Goal: Transaction & Acquisition: Purchase product/service

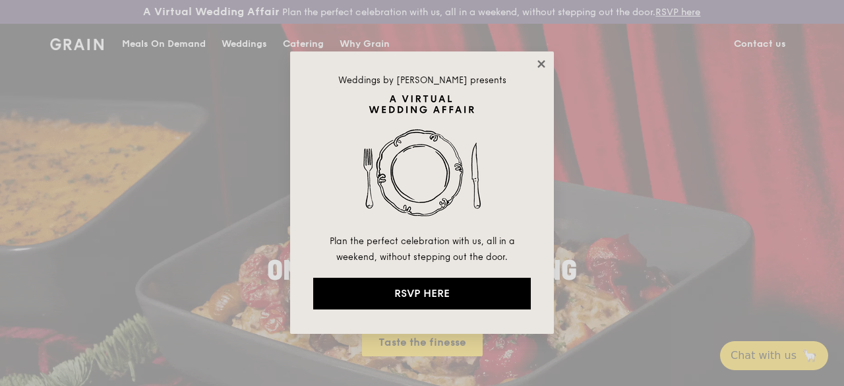
click at [540, 67] on icon at bounding box center [541, 63] width 7 height 7
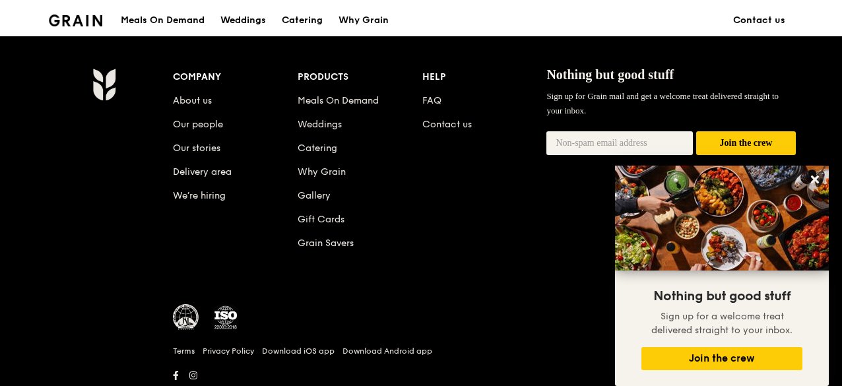
scroll to position [1445, 0]
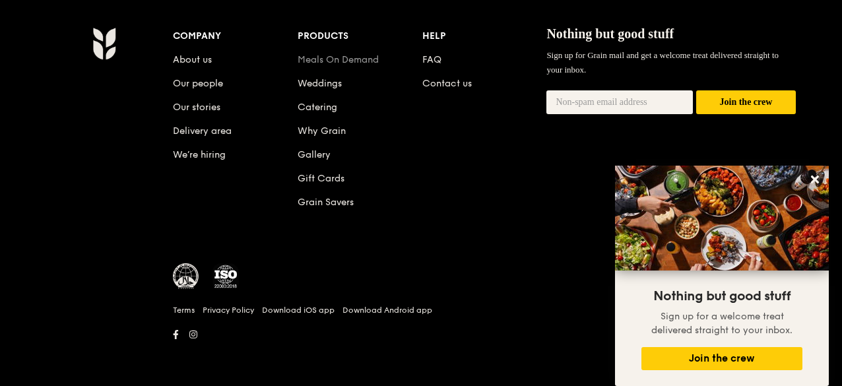
click at [340, 56] on link "Meals On Demand" at bounding box center [337, 59] width 81 height 11
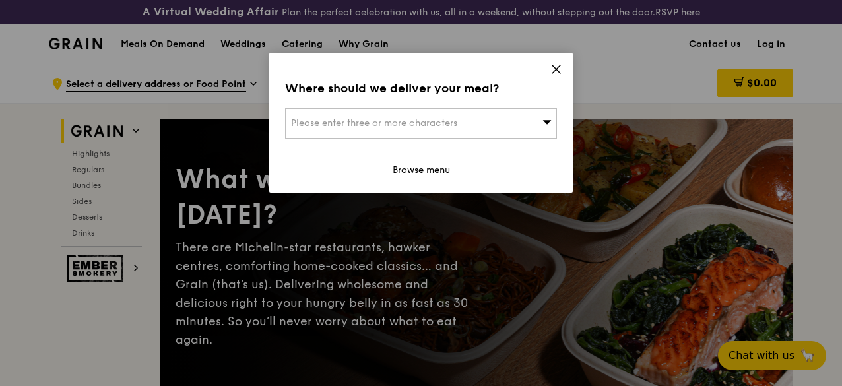
click at [505, 125] on div "Please enter three or more characters" at bounding box center [421, 123] width 272 height 30
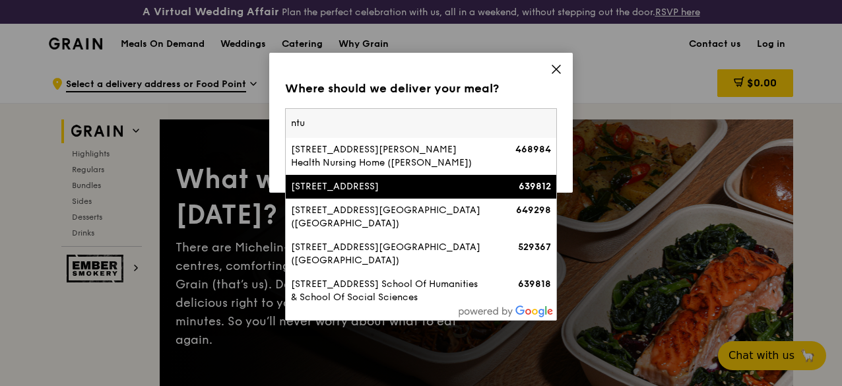
type input "ntu"
click at [459, 182] on div "26 Nanyang Avenue, Ntu Hall Of Residence 8" at bounding box center [388, 186] width 195 height 13
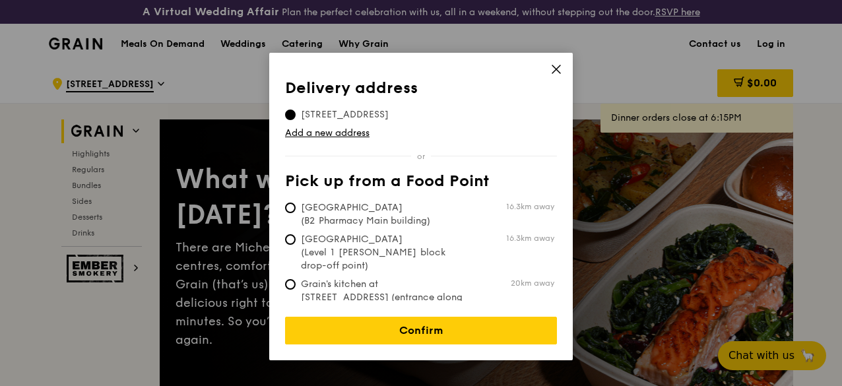
click at [402, 279] on span "Grain's kitchen at 5 Burn Road #05-01 (entrance along Harrison Road)" at bounding box center [383, 304] width 197 height 53
click at [296, 279] on input "Grain's kitchen at 5 Burn Road #05-01 (entrance along Harrison Road) 20km away" at bounding box center [290, 284] width 11 height 11
radio input "true"
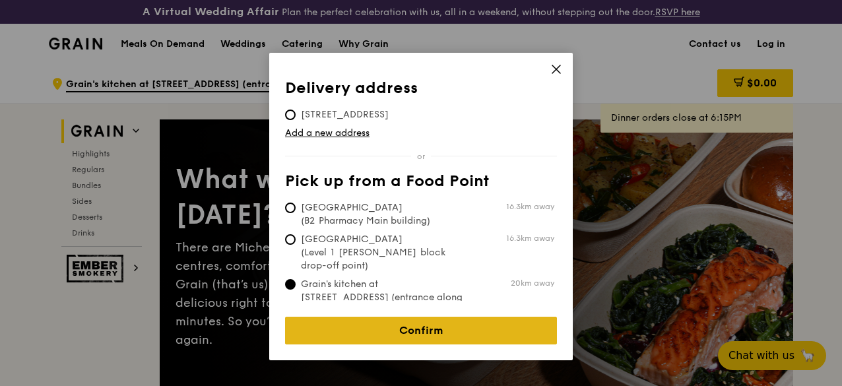
click at [395, 317] on link "Confirm" at bounding box center [421, 331] width 272 height 28
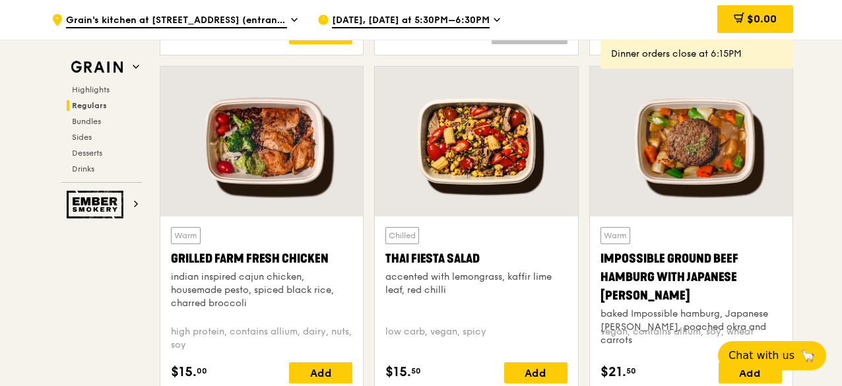
scroll to position [1543, 0]
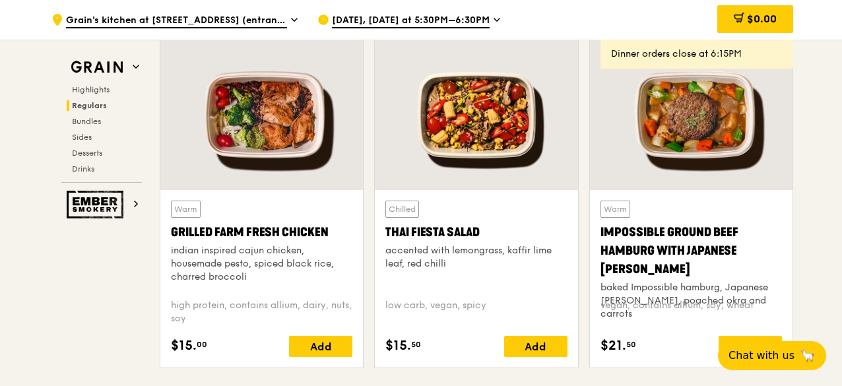
click at [563, 323] on div "low carb, vegan, spicy" at bounding box center [475, 312] width 181 height 26
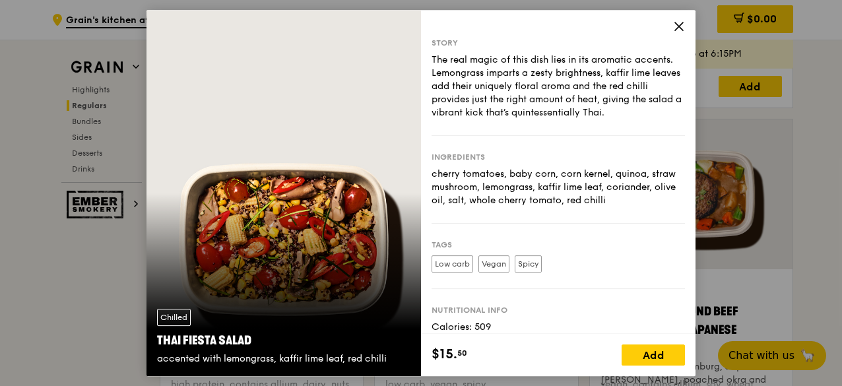
scroll to position [1462, 0]
click at [682, 31] on icon at bounding box center [679, 26] width 12 height 12
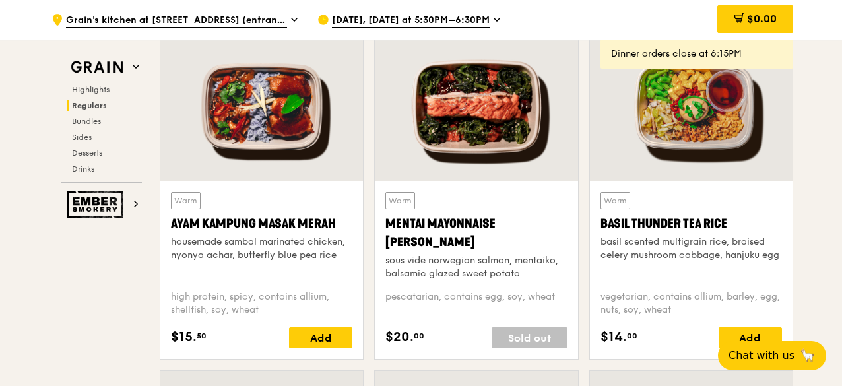
scroll to position [1212, 0]
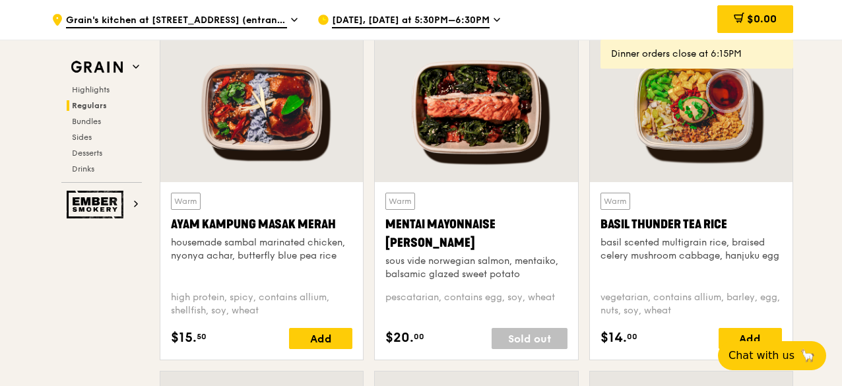
click at [623, 135] on div at bounding box center [691, 107] width 203 height 150
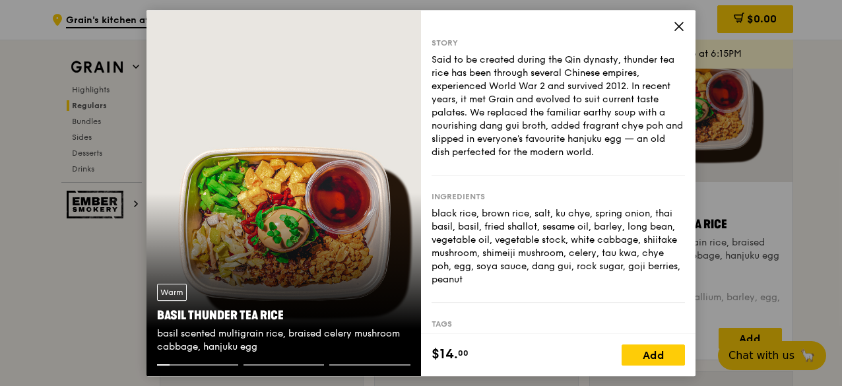
scroll to position [1362, 0]
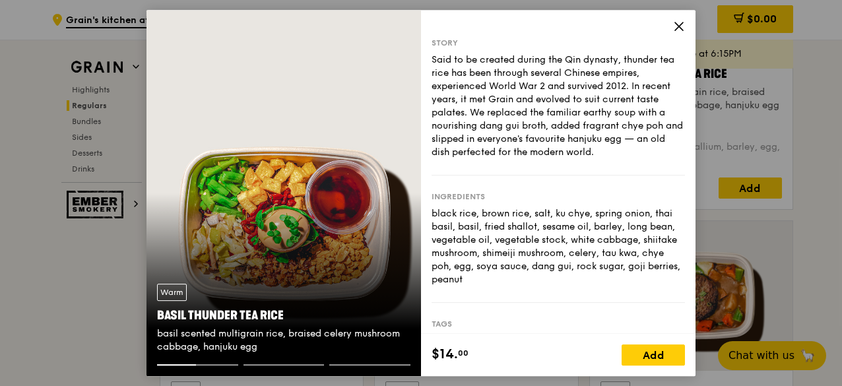
click at [675, 32] on span at bounding box center [679, 28] width 12 height 15
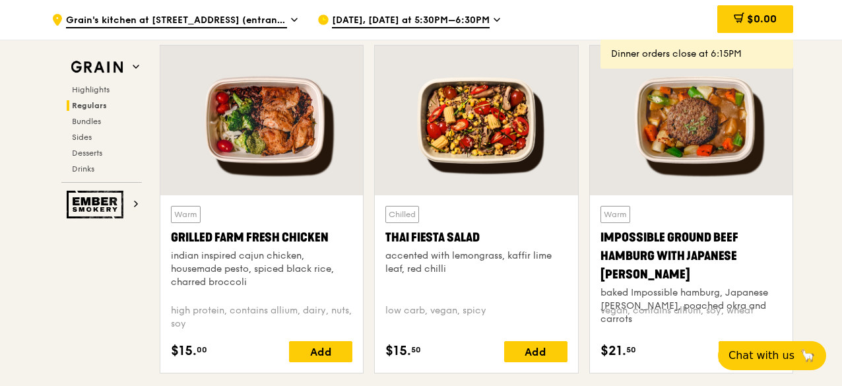
scroll to position [1561, 0]
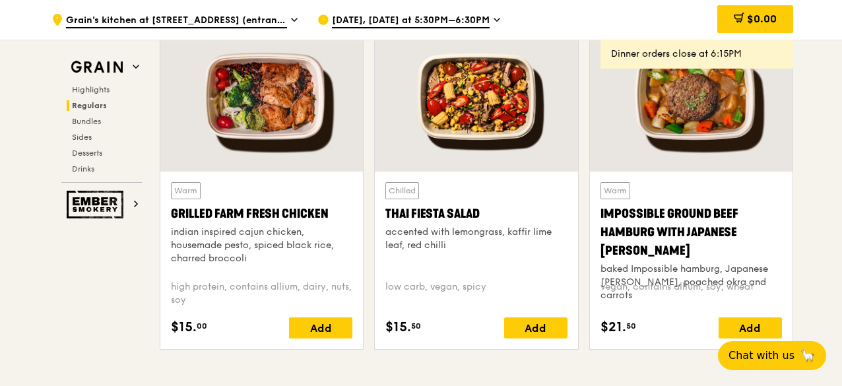
click at [274, 223] on div "Grilled Farm Fresh Chicken" at bounding box center [261, 213] width 181 height 18
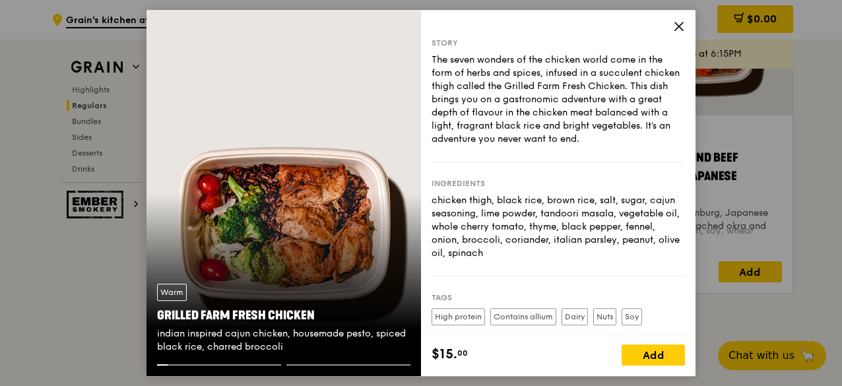
scroll to position [1615, 0]
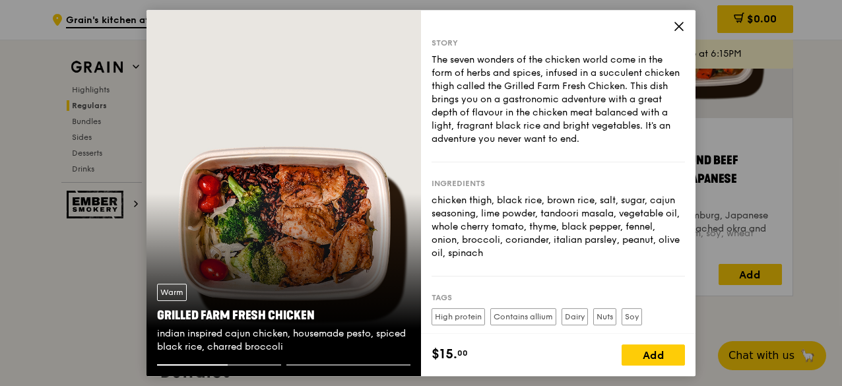
click at [677, 27] on icon at bounding box center [679, 26] width 8 height 8
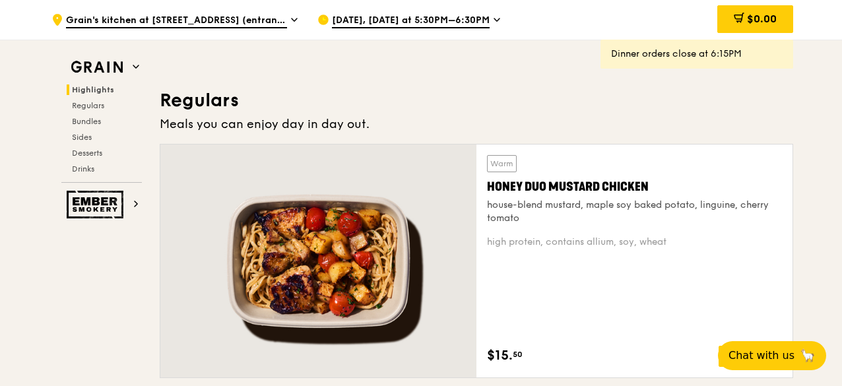
scroll to position [856, 0]
